Goal: Find specific page/section: Find specific page/section

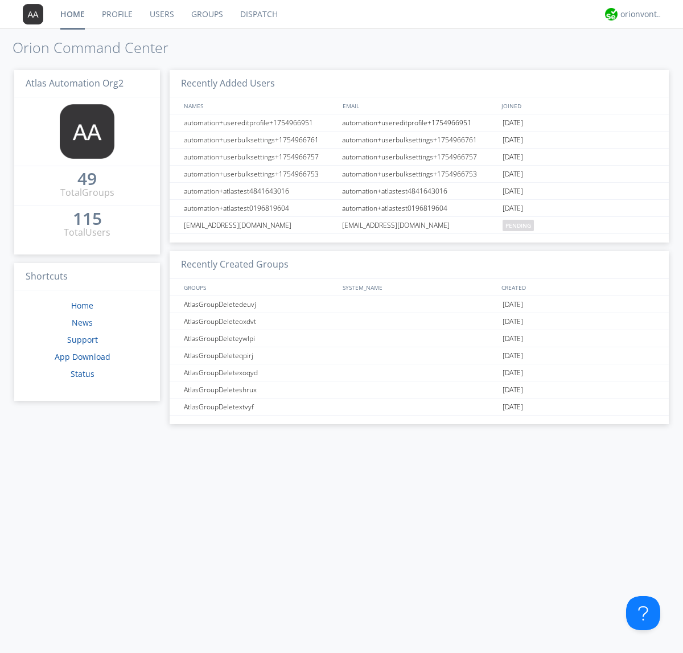
click at [206, 14] on link "Groups" at bounding box center [207, 14] width 49 height 28
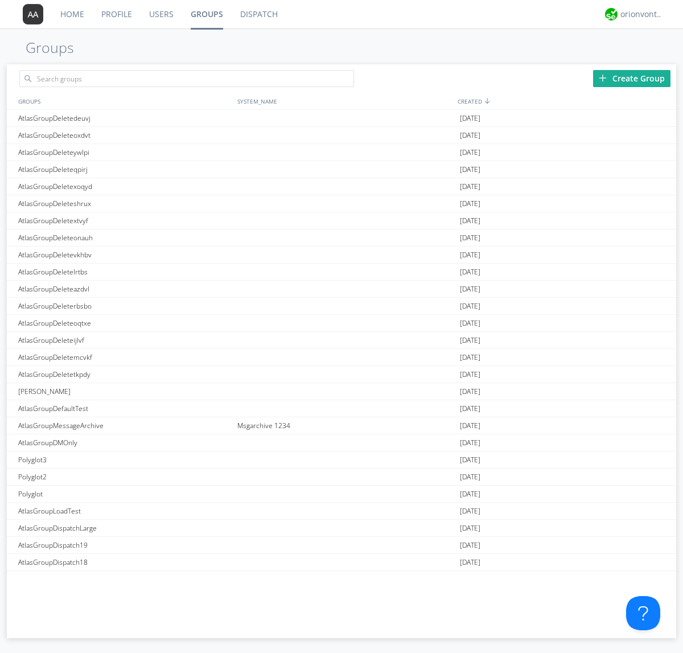
click at [206, 14] on link "Groups" at bounding box center [207, 14] width 50 height 28
click at [632, 78] on div "Create Group" at bounding box center [631, 78] width 77 height 17
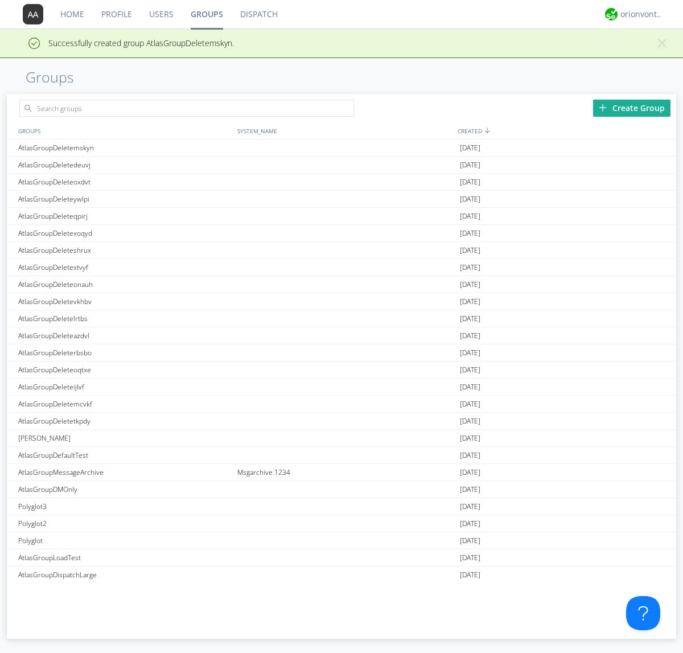
click at [206, 14] on link "Groups" at bounding box center [207, 14] width 50 height 28
type input "AtlasGroupDeletemskyn"
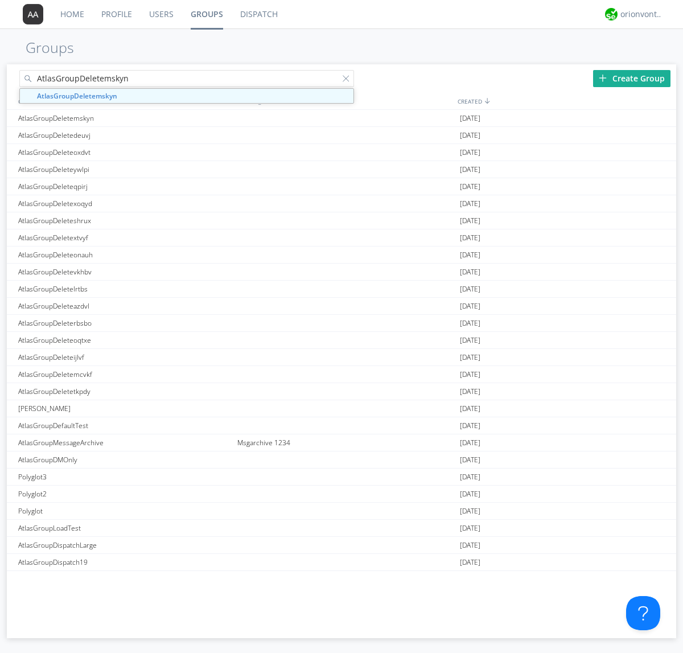
click at [161, 14] on link "Users" at bounding box center [162, 14] width 42 height 28
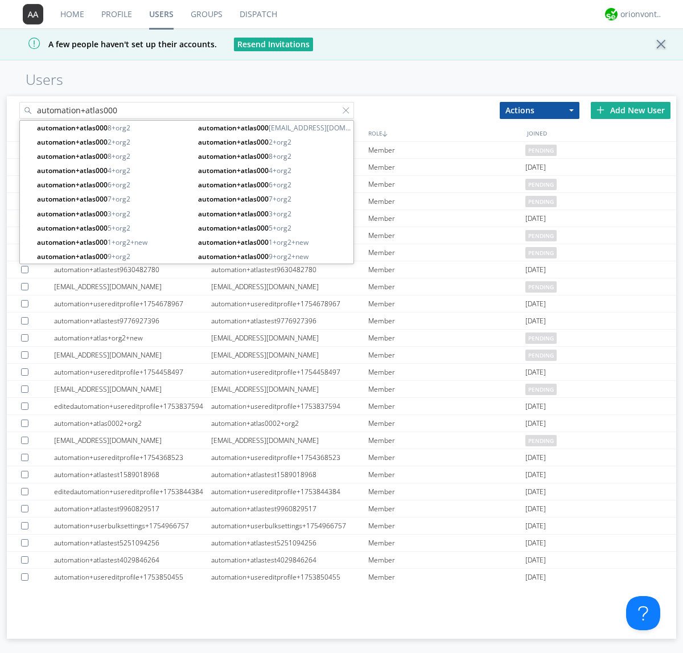
type input "automation+atlas000"
